Goal: Use online tool/utility: Utilize a website feature to perform a specific function

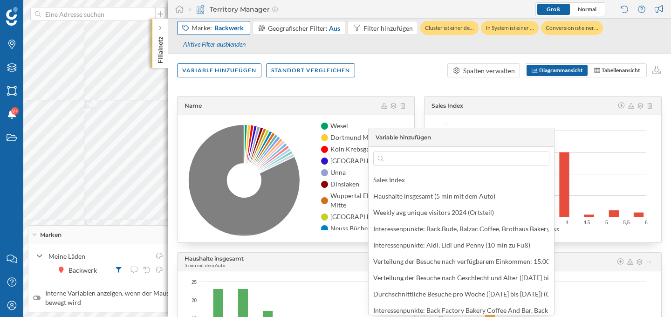
scroll to position [297, 0]
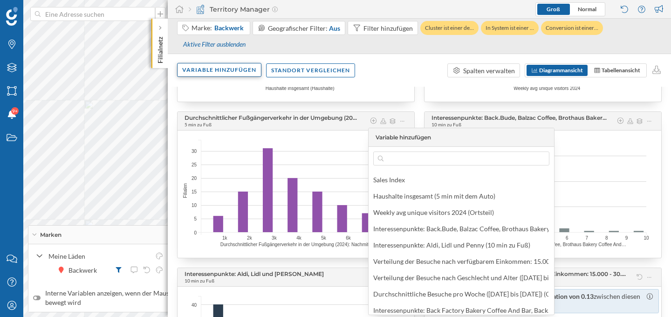
click at [232, 73] on div "Variable hinzufügen" at bounding box center [219, 70] width 84 height 14
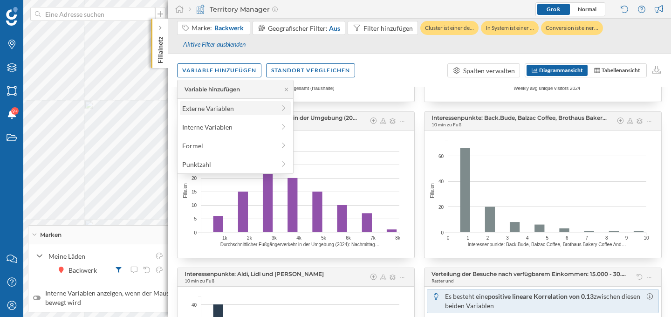
click at [228, 109] on div "Externe Variablen" at bounding box center [228, 108] width 93 height 10
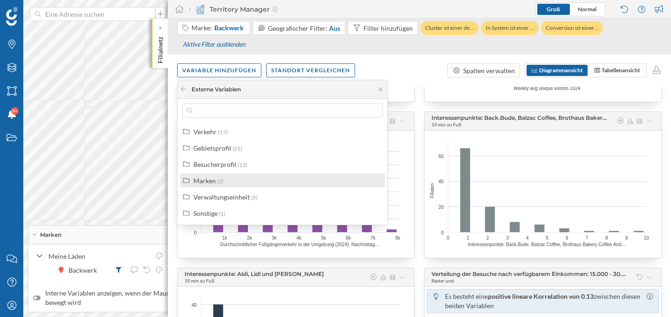
click at [248, 180] on div "Marken (2)" at bounding box center [286, 181] width 186 height 10
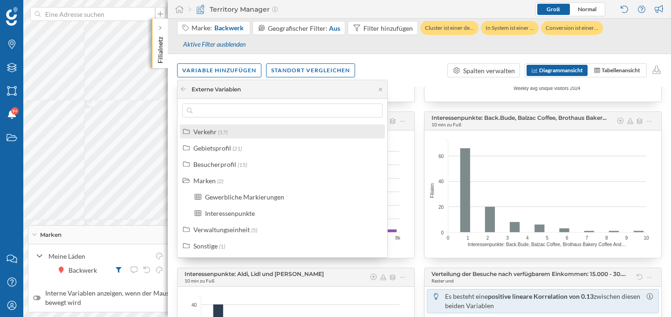
click at [248, 131] on div "Verkehr (17)" at bounding box center [286, 132] width 186 height 10
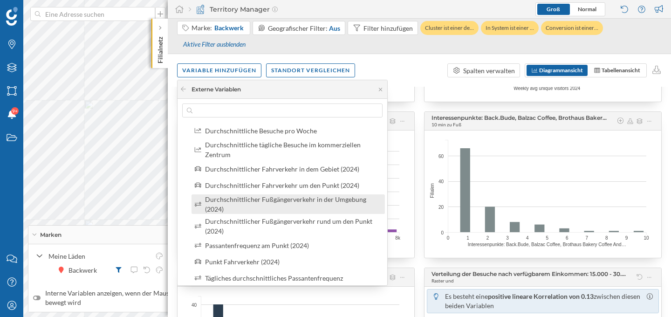
scroll to position [106, 0]
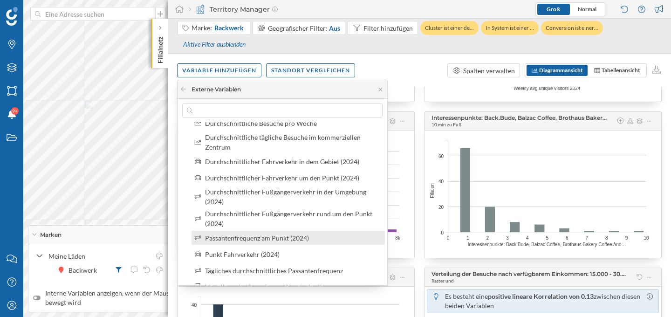
click at [337, 237] on div "Passantenfrequenz am Punkt (2024)" at bounding box center [292, 238] width 174 height 10
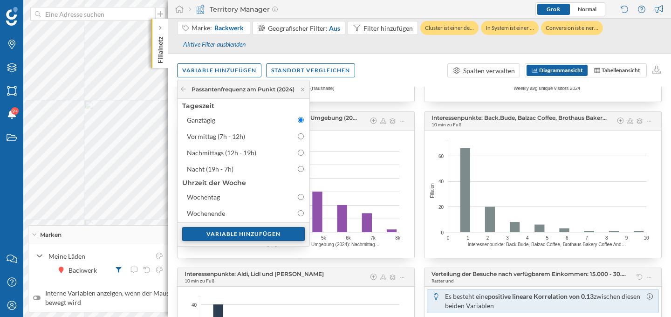
click at [262, 240] on div "Variable hinzufügen" at bounding box center [243, 234] width 122 height 14
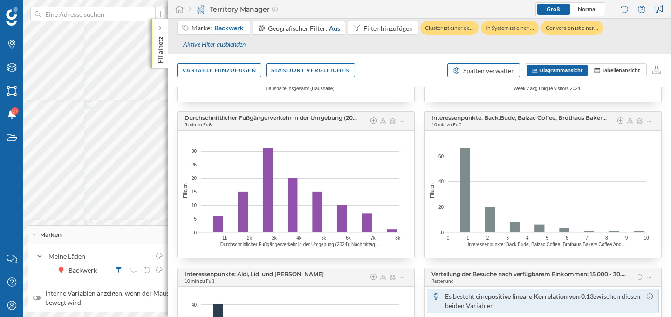
click at [483, 75] on div "Spalten verwalten" at bounding box center [483, 70] width 73 height 14
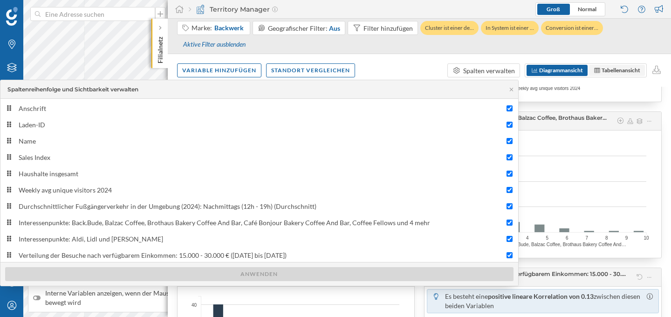
click at [611, 71] on span "Tabellenansicht" at bounding box center [620, 70] width 39 height 7
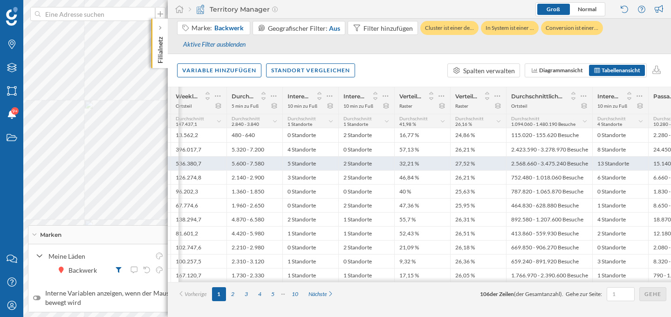
scroll to position [0, 357]
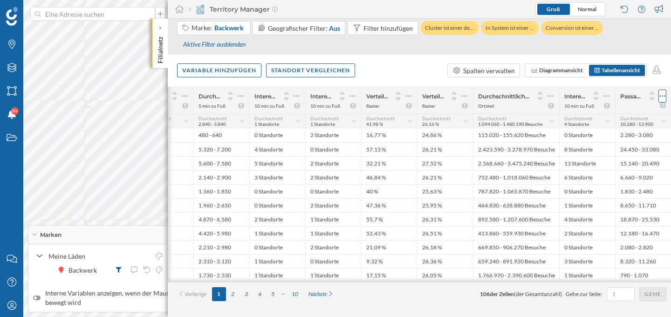
click at [660, 93] on icon at bounding box center [662, 95] width 6 height 9
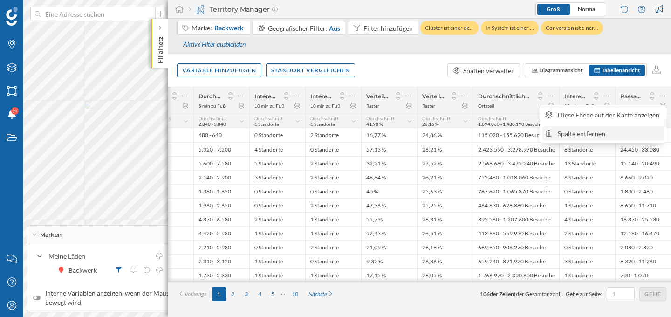
click at [624, 134] on div "Spalte entfernen" at bounding box center [609, 134] width 102 height 10
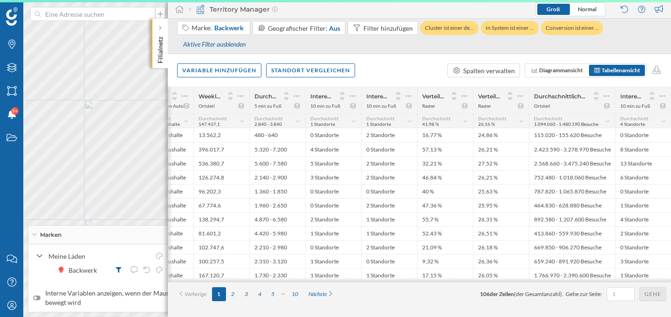
scroll to position [0, 301]
